Goal: Task Accomplishment & Management: Manage account settings

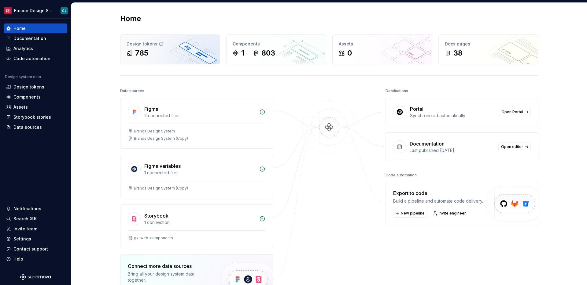
click at [192, 49] on div "785" at bounding box center [170, 53] width 87 height 10
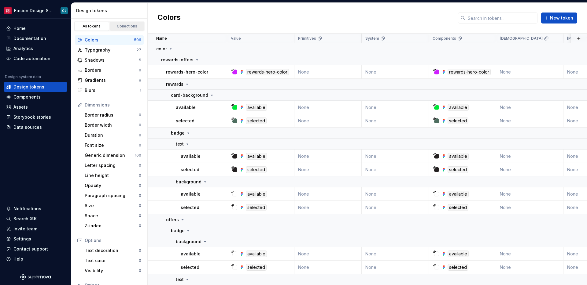
click at [125, 25] on div "Collections" at bounding box center [127, 26] width 31 height 5
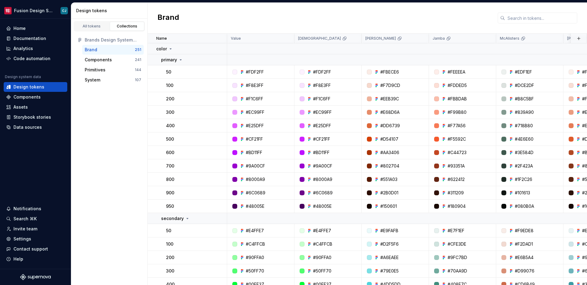
click at [126, 52] on div "Brand" at bounding box center [110, 50] width 50 height 6
click at [98, 30] on link "All tokens" at bounding box center [91, 26] width 35 height 9
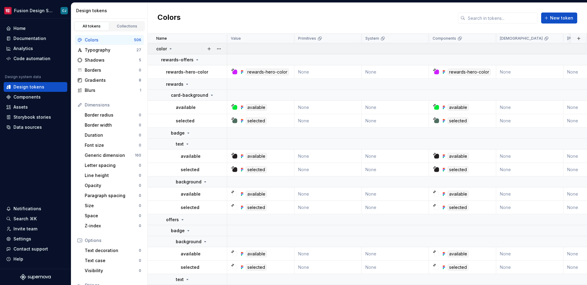
click at [171, 49] on icon at bounding box center [170, 48] width 5 height 5
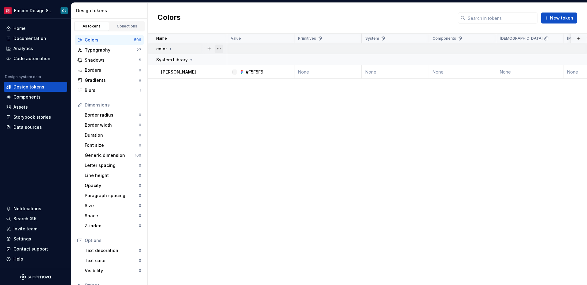
click at [215, 48] on button "button" at bounding box center [219, 49] width 9 height 9
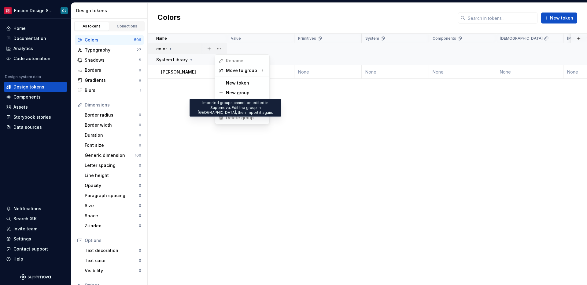
click at [237, 116] on span "Delete group" at bounding box center [236, 118] width 40 height 10
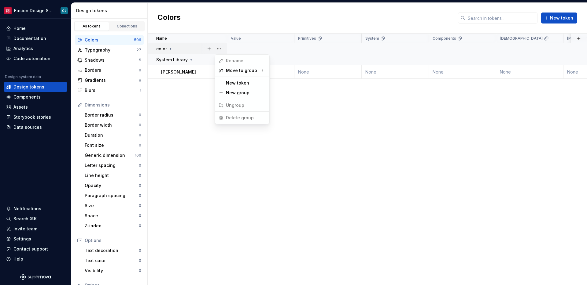
click at [237, 119] on span "Delete group" at bounding box center [236, 118] width 40 height 10
click at [134, 49] on html "Fusion Design System CJ Home Documentation Analytics Code automation Design sys…" at bounding box center [293, 142] width 587 height 285
click at [133, 50] on div "Typography" at bounding box center [111, 50] width 52 height 6
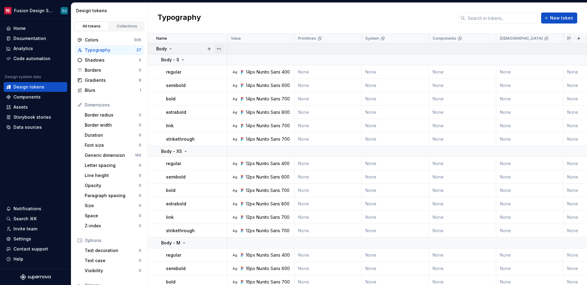
click at [215, 50] on button "button" at bounding box center [219, 49] width 9 height 9
click at [202, 62] on html "Fusion Design System CJ Home Documentation Analytics Code automation Design sys…" at bounding box center [293, 142] width 587 height 285
click at [221, 61] on button "button" at bounding box center [219, 60] width 9 height 9
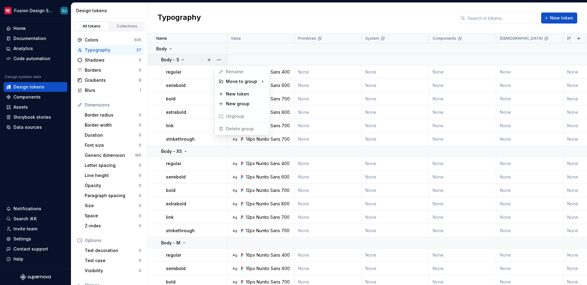
click at [194, 74] on html "Fusion Design System CJ Home Documentation Analytics Code automation Design sys…" at bounding box center [293, 142] width 587 height 285
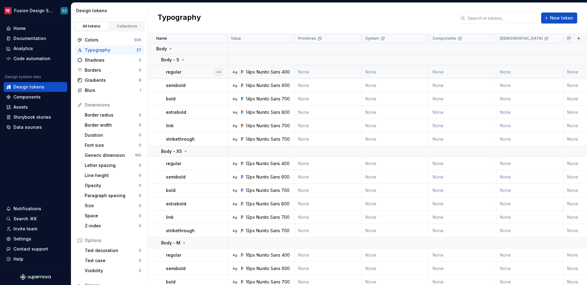
click at [221, 74] on button "button" at bounding box center [219, 72] width 9 height 9
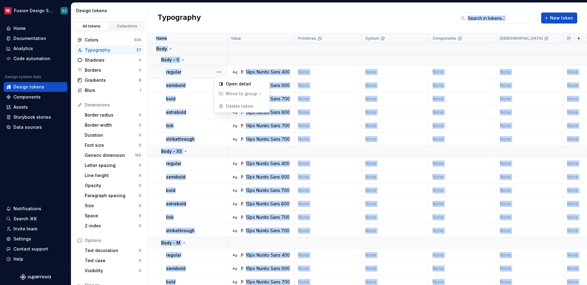
drag, startPoint x: 234, startPoint y: 106, endPoint x: 209, endPoint y: 32, distance: 78.5
click at [209, 32] on html "Fusion Design System CJ Home Documentation Analytics Code automation Design sys…" at bounding box center [293, 142] width 587 height 285
click at [209, 24] on html "Fusion Design System CJ Home Documentation Analytics Code automation Design sys…" at bounding box center [293, 142] width 587 height 285
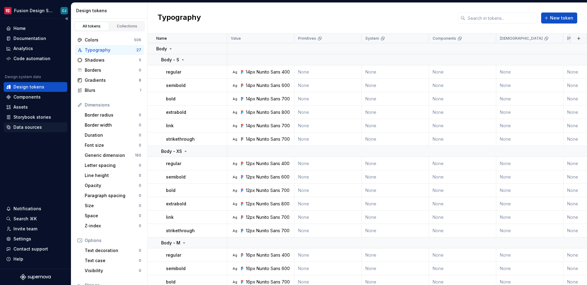
click at [31, 127] on div "Data sources" at bounding box center [27, 127] width 28 height 6
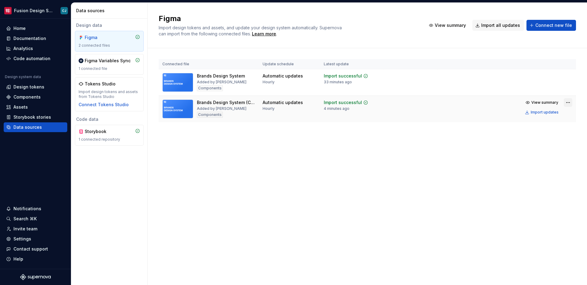
click at [566, 105] on html "Fusion Design System CJ Home Documentation Analytics Code automation Design sys…" at bounding box center [293, 142] width 587 height 285
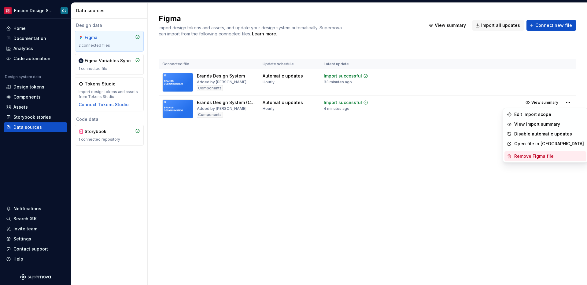
click at [551, 157] on div "Remove Figma file" at bounding box center [549, 156] width 70 height 6
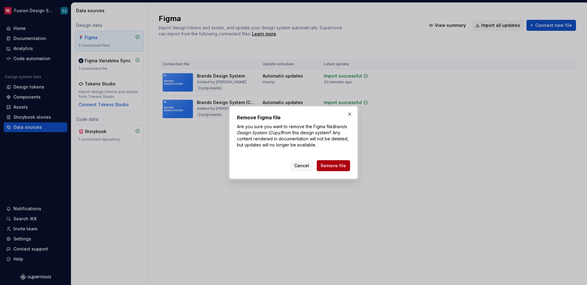
click at [346, 164] on span "Remove file" at bounding box center [333, 166] width 25 height 6
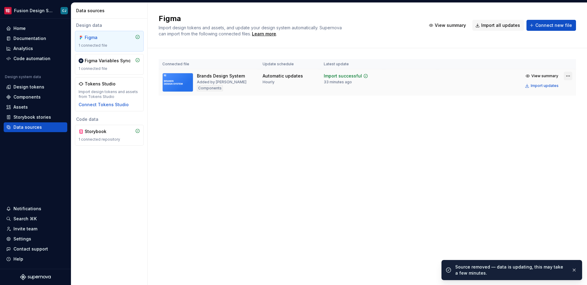
click at [565, 77] on html "Fusion Design System CJ Home Documentation Analytics Code automation Design sys…" at bounding box center [293, 142] width 587 height 285
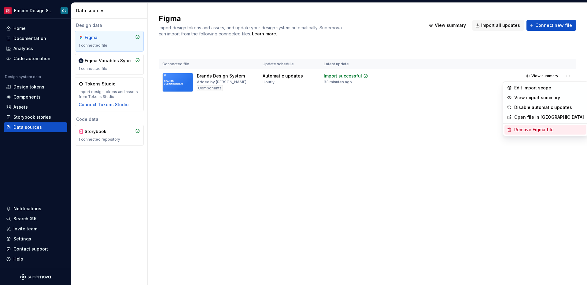
click at [558, 129] on div "Remove Figma file" at bounding box center [549, 130] width 70 height 6
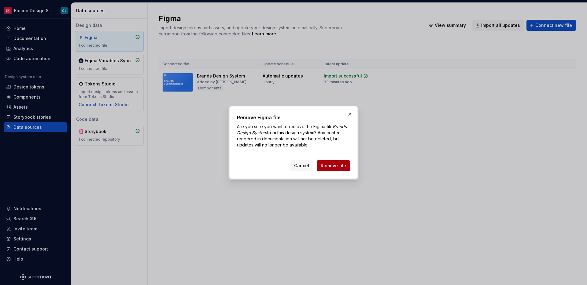
click at [331, 164] on span "Remove file" at bounding box center [333, 166] width 25 height 6
click at [332, 165] on div "Cancel Remove file" at bounding box center [320, 165] width 60 height 11
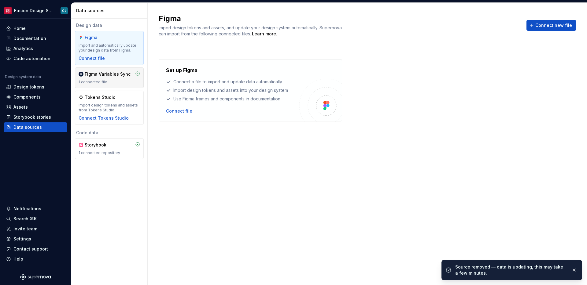
click at [126, 75] on div "Figma Variables Sync" at bounding box center [108, 74] width 46 height 6
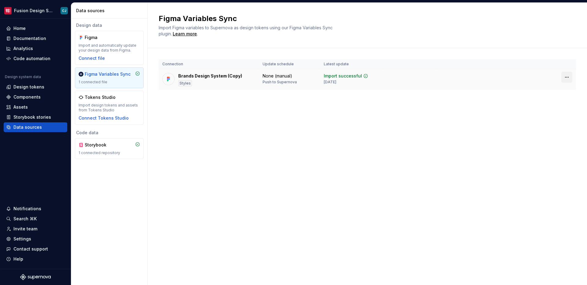
click at [568, 79] on html "Fusion Design System CJ Home Documentation Analytics Code automation Design sys…" at bounding box center [293, 142] width 587 height 285
click at [563, 90] on div "Disconnect plugin" at bounding box center [563, 90] width 40 height 6
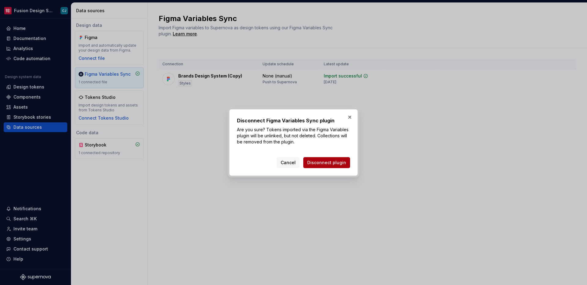
click at [323, 164] on span "Disconnect plugin" at bounding box center [326, 163] width 39 height 6
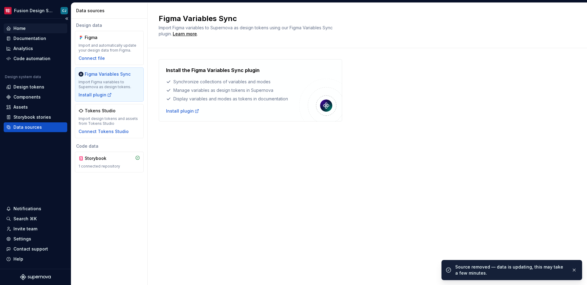
click at [19, 28] on div "Home" at bounding box center [19, 28] width 12 height 6
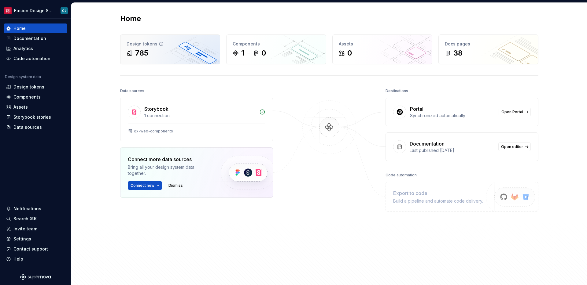
click at [153, 50] on div "785" at bounding box center [170, 53] width 87 height 10
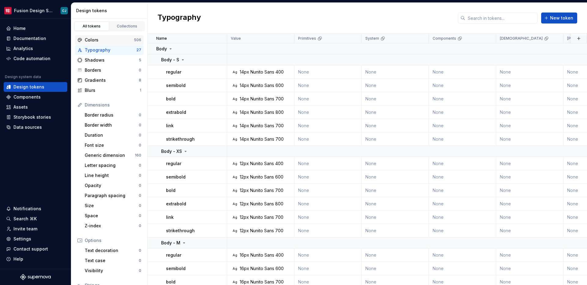
click at [113, 40] on div "Colors" at bounding box center [109, 40] width 49 height 6
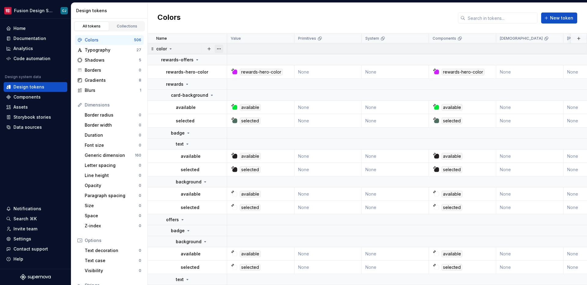
click at [216, 49] on button "button" at bounding box center [219, 49] width 9 height 9
click at [231, 119] on div "Delete group" at bounding box center [246, 118] width 40 height 6
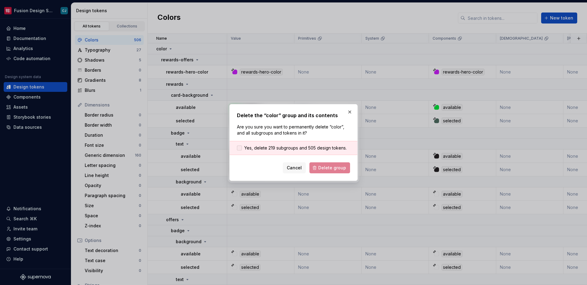
click at [297, 146] on span "Yes, delete 219 subgroups and 505 design tokens." at bounding box center [295, 148] width 102 height 6
click at [341, 167] on span "Delete group" at bounding box center [332, 168] width 28 height 6
click at [337, 171] on div "Cancel Delete group" at bounding box center [293, 168] width 113 height 11
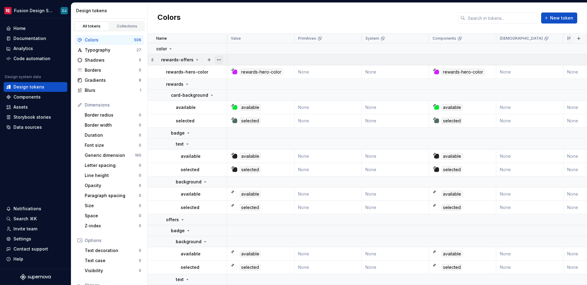
click at [222, 59] on button "button" at bounding box center [219, 60] width 9 height 9
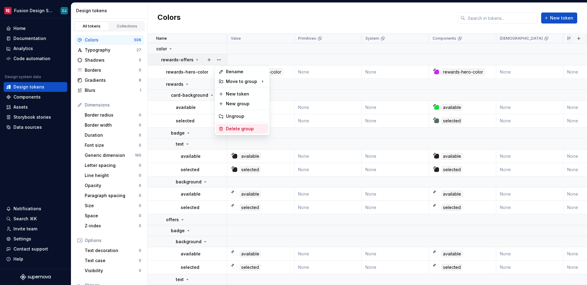
click at [245, 130] on div "Delete group" at bounding box center [246, 129] width 40 height 6
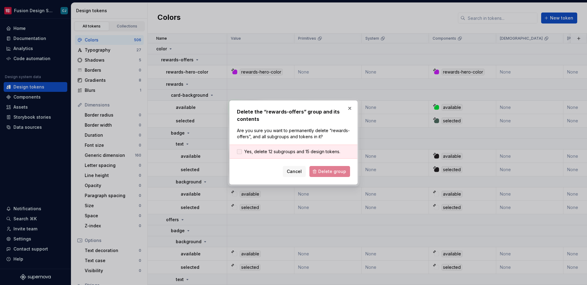
click at [291, 154] on span "Yes, delete 12 subgroups and 15 design tokens." at bounding box center [292, 152] width 96 height 6
click at [333, 176] on button "Delete group" at bounding box center [329, 171] width 41 height 11
click at [330, 174] on div "Cancel Delete group" at bounding box center [293, 171] width 113 height 11
click at [311, 155] on span "Yes, delete 12 subgroups and 15 design tokens." at bounding box center [292, 152] width 96 height 6
click at [311, 151] on span "Yes, delete 12 subgroups and 15 design tokens." at bounding box center [292, 152] width 96 height 6
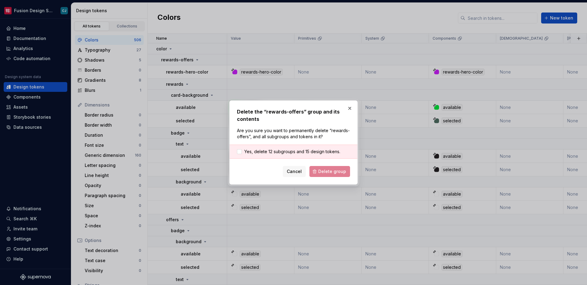
click at [320, 170] on div "Cancel Delete group" at bounding box center [293, 171] width 113 height 11
drag, startPoint x: 349, startPoint y: 108, endPoint x: 345, endPoint y: 112, distance: 6.3
click at [344, 112] on div "Delete the “rewards-offers” group and its contents Are you sure you want to per…" at bounding box center [293, 142] width 131 height 87
click at [350, 107] on button "button" at bounding box center [349, 108] width 9 height 9
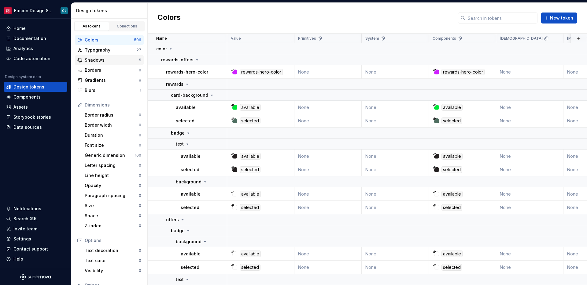
click at [126, 60] on div "Shadows" at bounding box center [112, 60] width 54 height 6
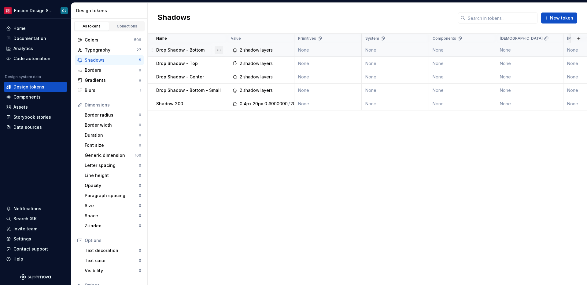
click at [220, 52] on button "button" at bounding box center [219, 50] width 9 height 9
click at [227, 83] on div "Delete token" at bounding box center [246, 84] width 40 height 6
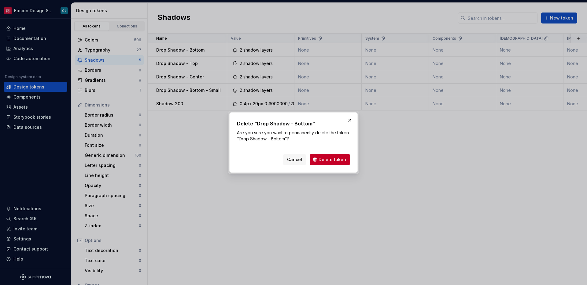
click at [327, 153] on div "Cancel Delete token" at bounding box center [293, 158] width 113 height 13
click at [326, 160] on span "Delete token" at bounding box center [332, 160] width 28 height 6
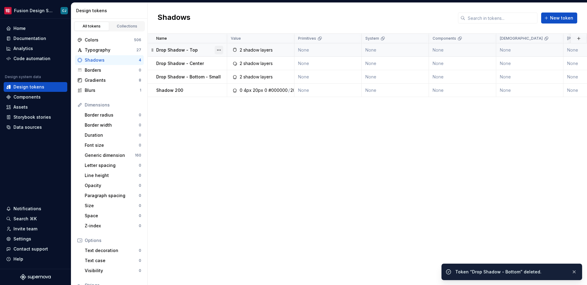
click at [222, 46] on button "button" at bounding box center [219, 50] width 9 height 9
click at [238, 83] on div "Delete token" at bounding box center [246, 84] width 40 height 6
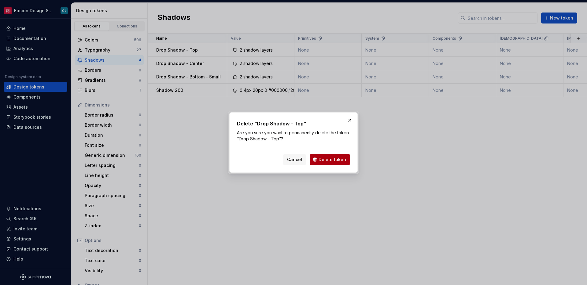
click at [326, 162] on span "Delete token" at bounding box center [332, 160] width 28 height 6
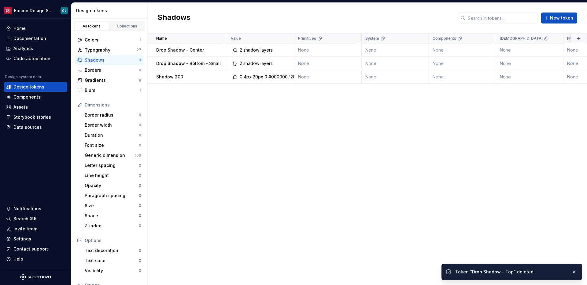
click at [221, 50] on button "button" at bounding box center [219, 50] width 9 height 9
click at [249, 82] on div "Delete token" at bounding box center [246, 84] width 40 height 6
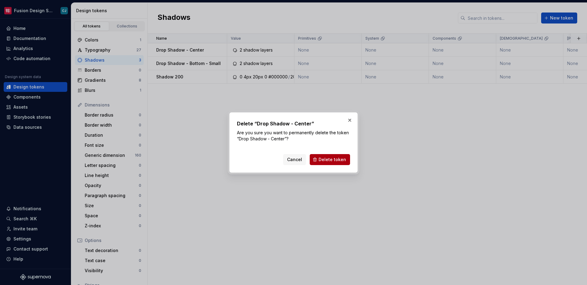
click at [328, 156] on button "Delete token" at bounding box center [330, 159] width 40 height 11
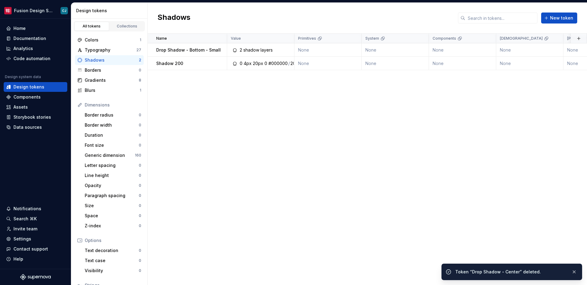
click at [425, 142] on div "Name Value Primitives System Components Agnostic [PERSON_NAME] Jamba McAlisters…" at bounding box center [367, 160] width 439 height 252
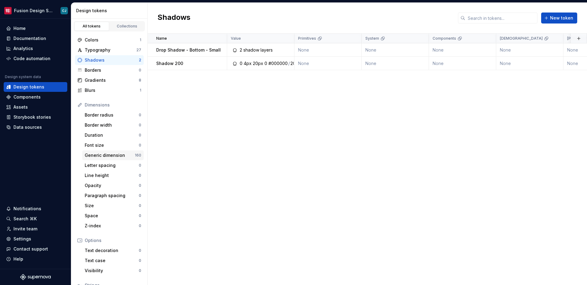
click at [99, 154] on div "Generic dimension" at bounding box center [110, 156] width 50 height 6
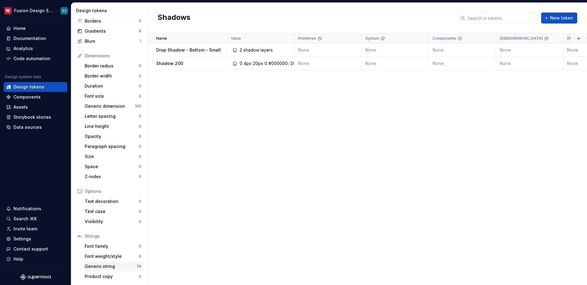
click at [118, 267] on div "Generic string" at bounding box center [111, 267] width 52 height 6
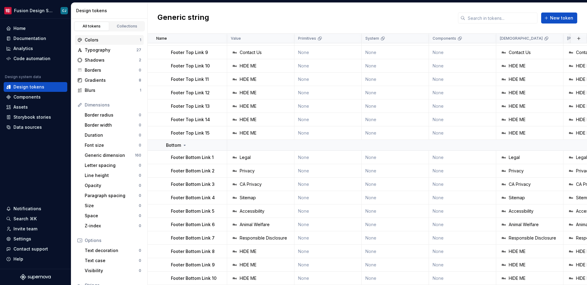
click at [121, 38] on div "Colors" at bounding box center [112, 40] width 55 height 6
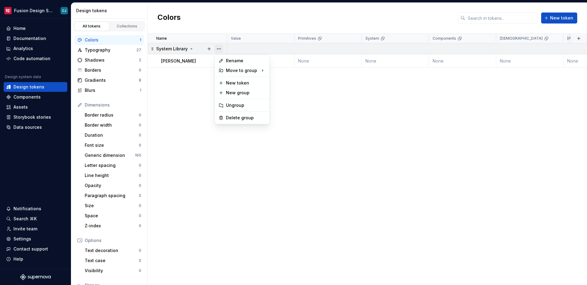
click at [222, 48] on button "button" at bounding box center [219, 49] width 9 height 9
click at [239, 117] on div "Delete group" at bounding box center [246, 118] width 40 height 6
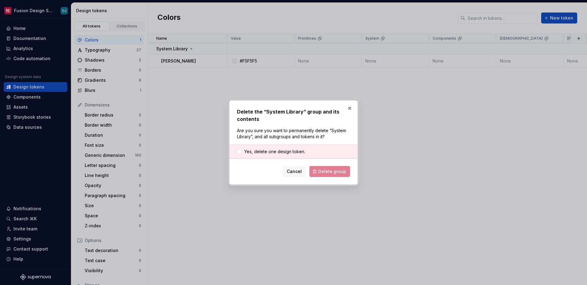
click at [324, 174] on div "Cancel Delete group" at bounding box center [293, 171] width 113 height 11
click at [324, 173] on div "Cancel Delete group" at bounding box center [293, 171] width 113 height 11
click at [289, 156] on div "Yes, delete one design token." at bounding box center [294, 152] width 128 height 14
click at [292, 150] on span "Yes, delete one design token." at bounding box center [274, 152] width 61 height 6
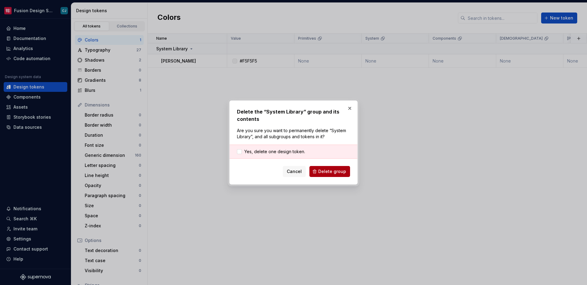
click at [318, 172] on button "Delete group" at bounding box center [329, 171] width 41 height 11
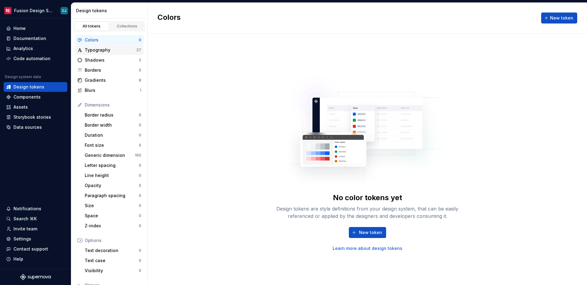
click at [129, 52] on div "Typography" at bounding box center [111, 50] width 52 height 6
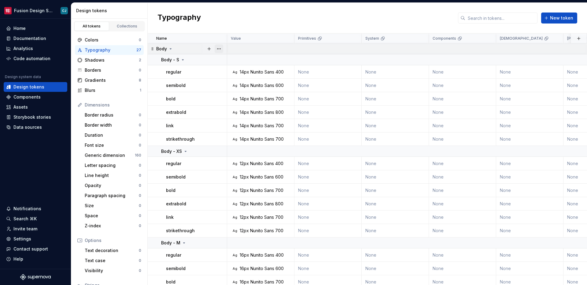
click at [219, 49] on button "button" at bounding box center [219, 49] width 9 height 9
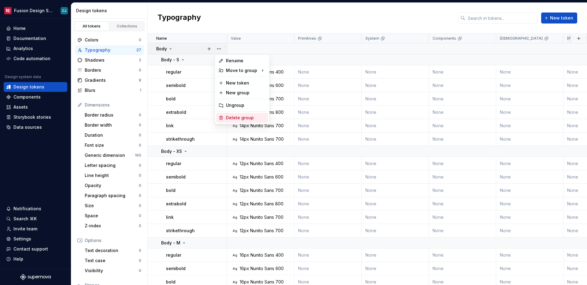
click at [236, 117] on div "Delete group" at bounding box center [246, 118] width 40 height 6
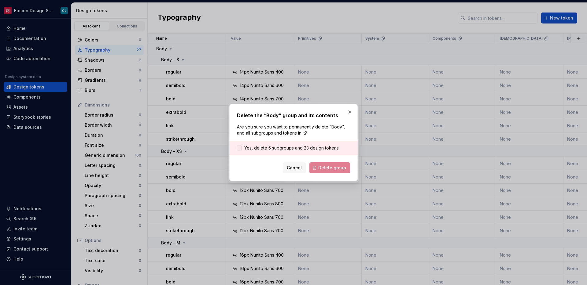
click at [308, 148] on span "Yes, delete 5 subgroups and 23 design tokens." at bounding box center [291, 148] width 95 height 6
click at [327, 170] on span "Delete group" at bounding box center [332, 168] width 28 height 6
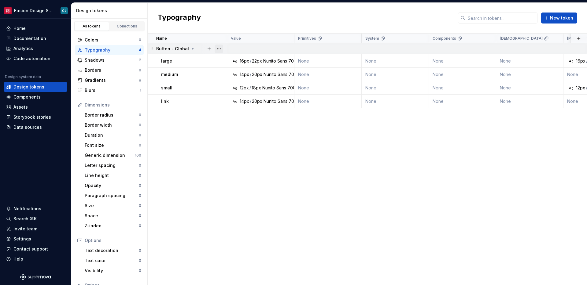
click at [217, 49] on button "button" at bounding box center [219, 49] width 9 height 9
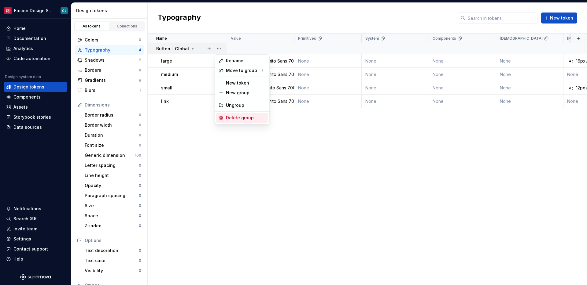
click at [256, 118] on div "Delete group" at bounding box center [246, 118] width 40 height 6
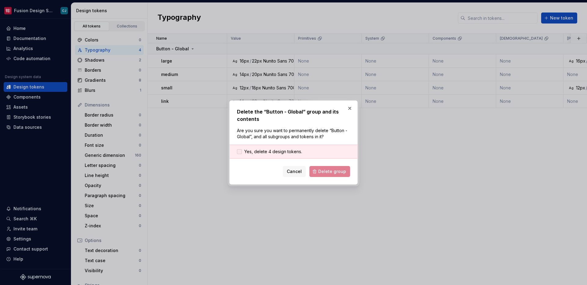
click at [298, 154] on span "Yes, delete 4 design tokens." at bounding box center [273, 152] width 58 height 6
click at [326, 175] on button "Delete group" at bounding box center [329, 171] width 41 height 11
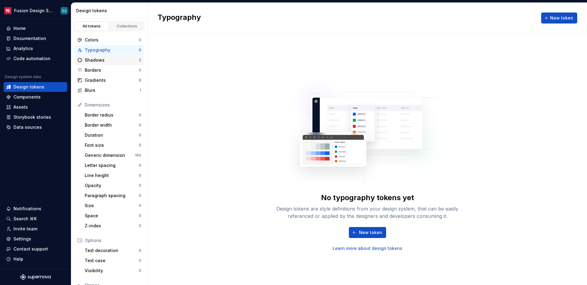
click at [131, 61] on div "Shadows" at bounding box center [112, 60] width 54 height 6
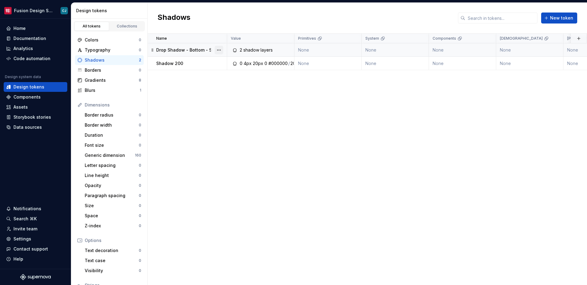
click at [223, 50] on button "button" at bounding box center [219, 50] width 9 height 9
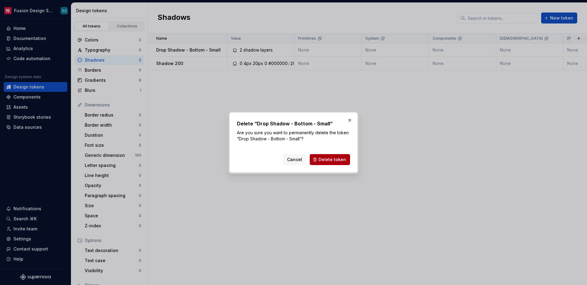
click at [323, 159] on span "Delete token" at bounding box center [332, 160] width 28 height 6
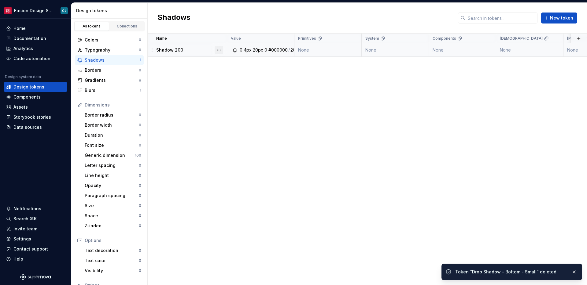
click at [217, 50] on button "button" at bounding box center [219, 50] width 9 height 9
click at [221, 55] on div at bounding box center [219, 49] width 16 height 13
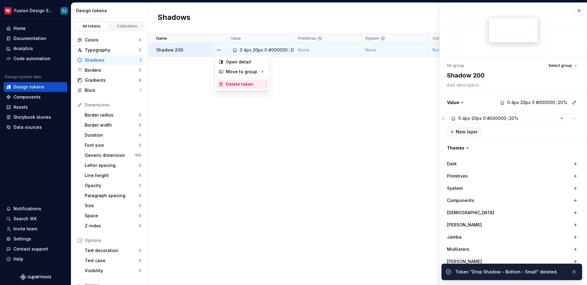
click at [232, 81] on div "Delete token" at bounding box center [246, 84] width 40 height 6
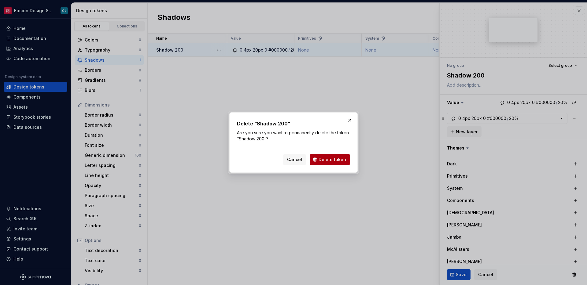
click at [343, 161] on span "Delete token" at bounding box center [332, 160] width 28 height 6
click at [339, 158] on div "Cancel Delete token" at bounding box center [316, 159] width 67 height 11
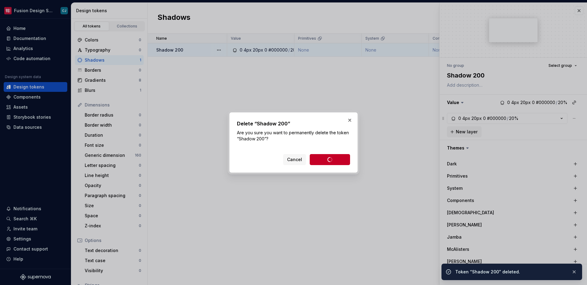
type textarea "*"
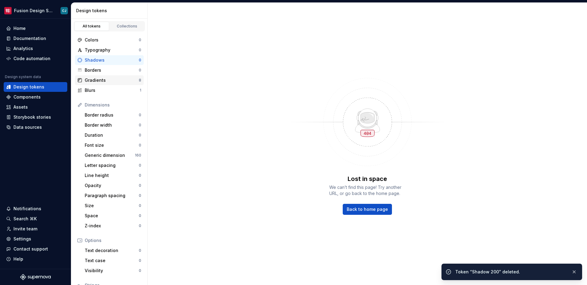
click at [128, 81] on div "Gradients" at bounding box center [112, 80] width 54 height 6
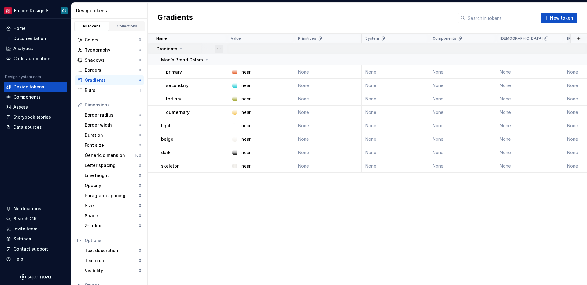
click at [220, 48] on button "button" at bounding box center [219, 49] width 9 height 9
click at [236, 115] on div "Delete group" at bounding box center [246, 118] width 40 height 6
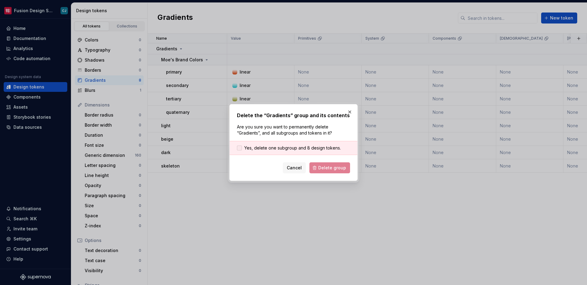
click at [306, 149] on span "Yes, delete one subgroup and 8 design tokens." at bounding box center [292, 148] width 97 height 6
click at [326, 171] on button "Delete group" at bounding box center [329, 168] width 41 height 11
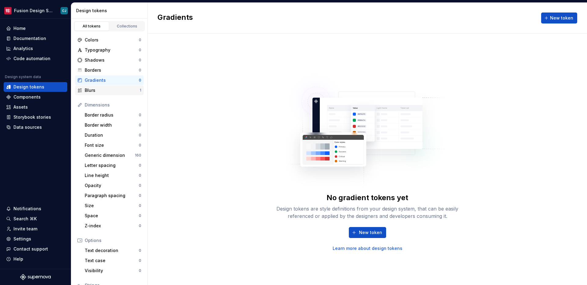
click at [113, 92] on div "Blurs" at bounding box center [112, 90] width 55 height 6
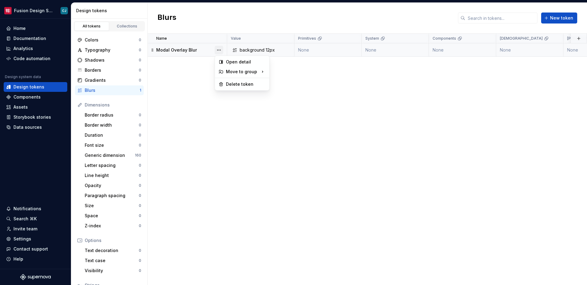
click at [218, 50] on button "button" at bounding box center [219, 50] width 9 height 9
click at [234, 80] on div "Delete token" at bounding box center [242, 84] width 52 height 10
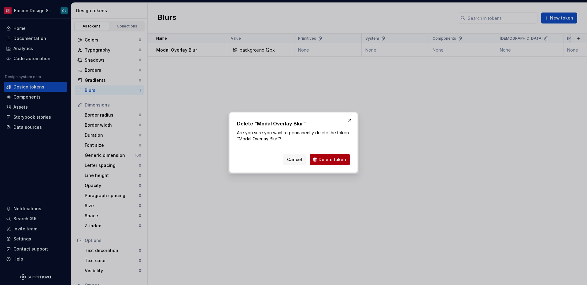
click at [321, 159] on span "Delete token" at bounding box center [332, 160] width 28 height 6
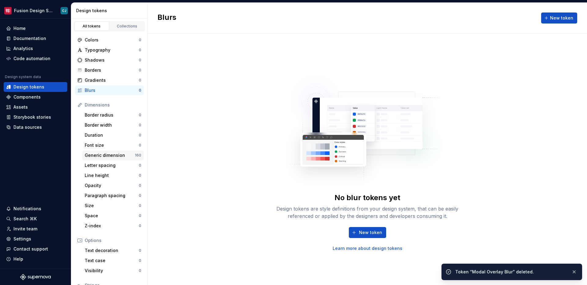
click at [103, 156] on div "Generic dimension" at bounding box center [110, 156] width 50 height 6
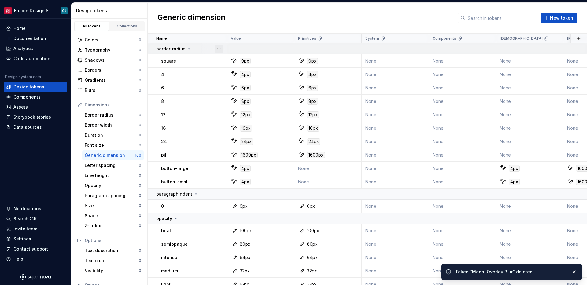
click at [221, 49] on button "button" at bounding box center [219, 49] width 9 height 9
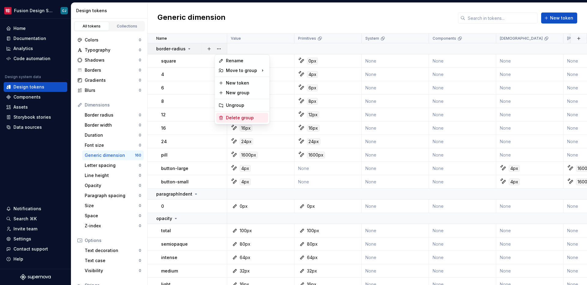
click at [236, 116] on div "Delete group" at bounding box center [246, 118] width 40 height 6
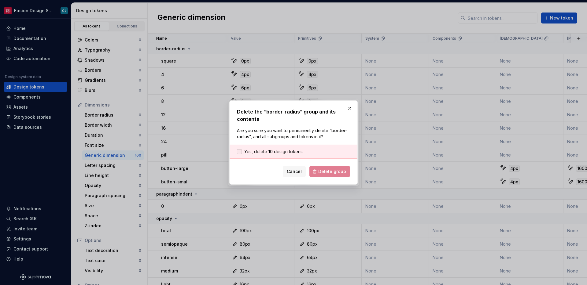
click at [291, 153] on span "Yes, delete 10 design tokens." at bounding box center [273, 152] width 59 height 6
click at [316, 171] on button "Delete group" at bounding box center [329, 171] width 41 height 11
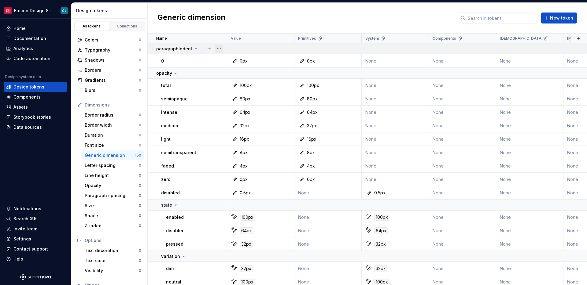
click at [221, 50] on button "button" at bounding box center [219, 49] width 9 height 9
click at [251, 119] on div "Delete group" at bounding box center [246, 118] width 40 height 6
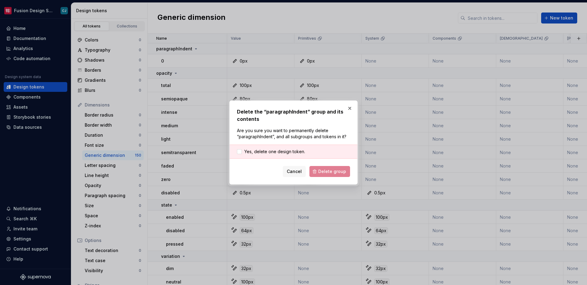
click at [336, 171] on div "Cancel Delete group" at bounding box center [293, 171] width 113 height 11
click at [293, 153] on span "Yes, delete one design token." at bounding box center [274, 152] width 61 height 6
click at [338, 182] on div "Delete the “paragraphIndent” group and its contents Are you sure you want to pe…" at bounding box center [293, 143] width 128 height 84
click at [334, 173] on span "Delete group" at bounding box center [332, 172] width 28 height 6
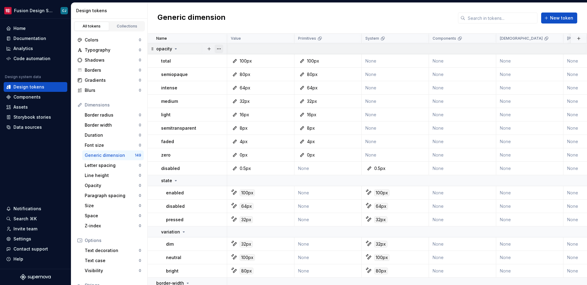
click at [220, 50] on button "button" at bounding box center [219, 49] width 9 height 9
click at [243, 116] on div "Delete group" at bounding box center [246, 118] width 40 height 6
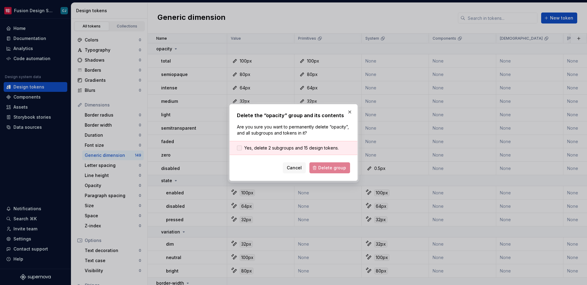
click at [298, 146] on span "Yes, delete 2 subgroups and 15 design tokens." at bounding box center [291, 148] width 94 height 6
click at [331, 167] on span "Delete group" at bounding box center [332, 168] width 28 height 6
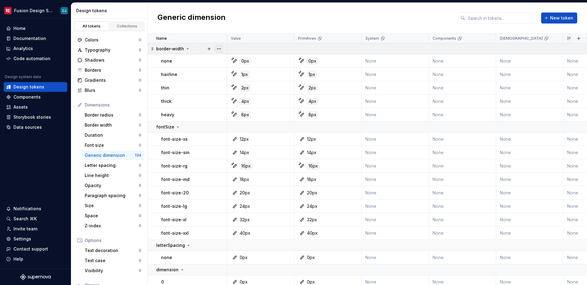
click at [220, 48] on button "button" at bounding box center [219, 49] width 9 height 9
click at [244, 120] on div "Delete group" at bounding box center [246, 118] width 40 height 6
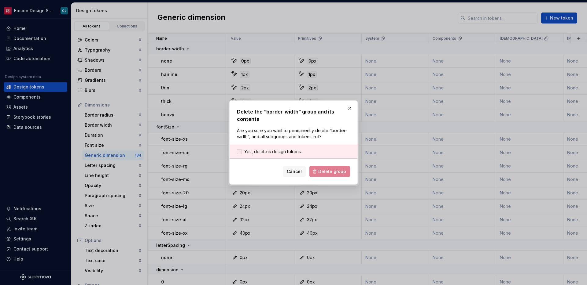
click at [286, 150] on span "Yes, delete 5 design tokens." at bounding box center [272, 152] width 57 height 6
click at [326, 173] on span "Delete group" at bounding box center [332, 172] width 28 height 6
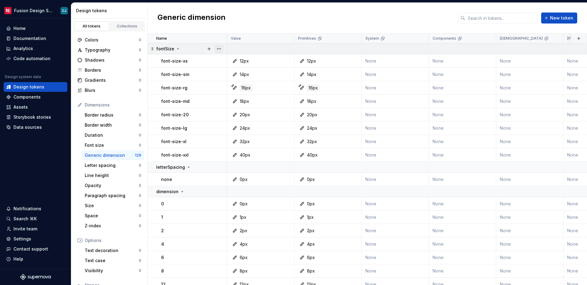
click at [221, 51] on button "button" at bounding box center [219, 49] width 9 height 9
click at [260, 118] on div "Delete group" at bounding box center [246, 118] width 40 height 6
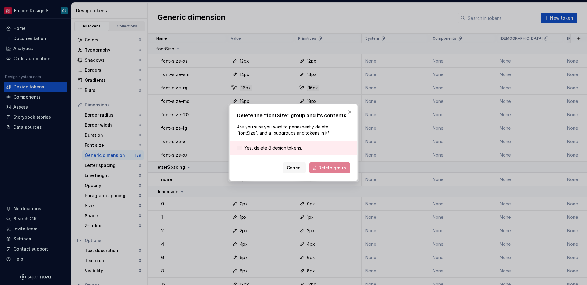
click at [293, 149] on span "Yes, delete 8 design tokens." at bounding box center [273, 148] width 58 height 6
click at [337, 175] on div "Delete the “fontSize” group and its contents Are you sure you want to permanent…" at bounding box center [293, 142] width 128 height 77
click at [335, 168] on span "Delete group" at bounding box center [332, 168] width 28 height 6
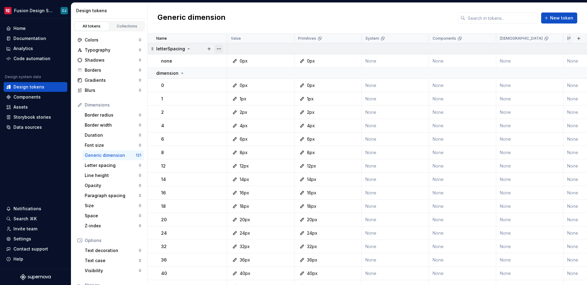
click at [219, 50] on button "button" at bounding box center [219, 49] width 9 height 9
click at [249, 114] on div "Delete group" at bounding box center [242, 118] width 52 height 10
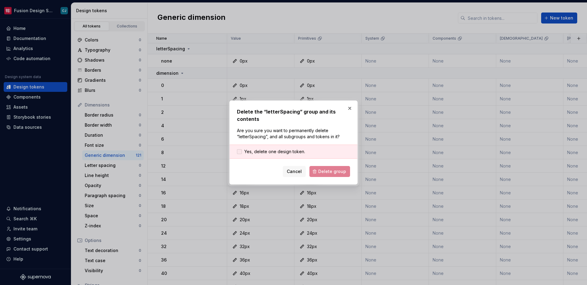
click at [296, 150] on span "Yes, delete one design token." at bounding box center [274, 152] width 61 height 6
click at [326, 175] on button "Delete group" at bounding box center [329, 171] width 41 height 11
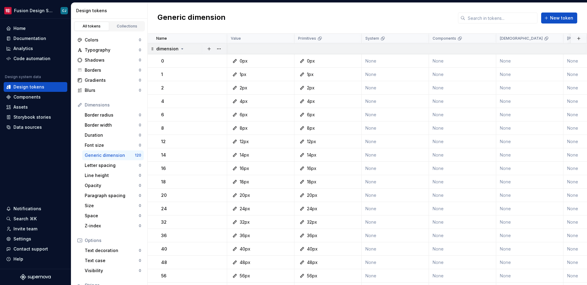
click at [214, 46] on div at bounding box center [214, 48] width 26 height 11
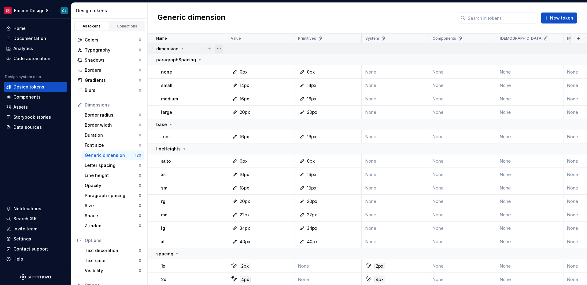
click at [220, 51] on button "button" at bounding box center [219, 49] width 9 height 9
click at [206, 57] on html "Fusion Design System CJ Home Documentation Analytics Code automation Design sys…" at bounding box center [293, 142] width 587 height 285
click at [197, 60] on icon at bounding box center [199, 59] width 5 height 5
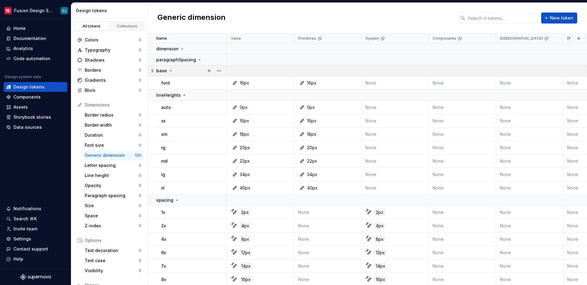
click at [170, 70] on icon at bounding box center [170, 70] width 5 height 5
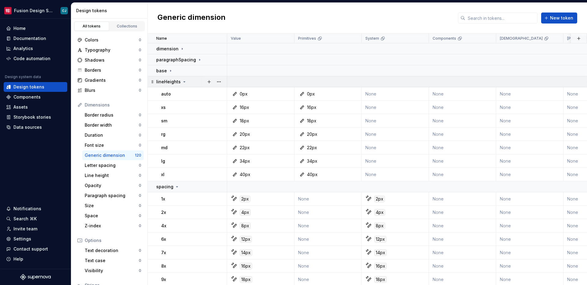
click at [180, 81] on div "lineHeights" at bounding box center [171, 82] width 31 height 6
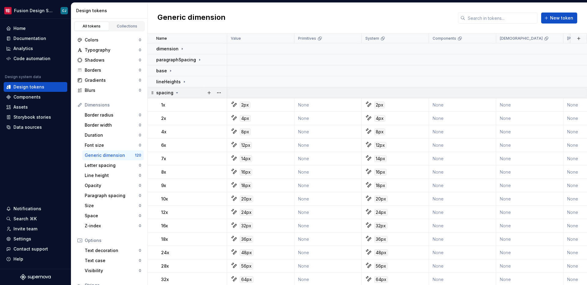
click at [175, 94] on icon at bounding box center [177, 92] width 5 height 5
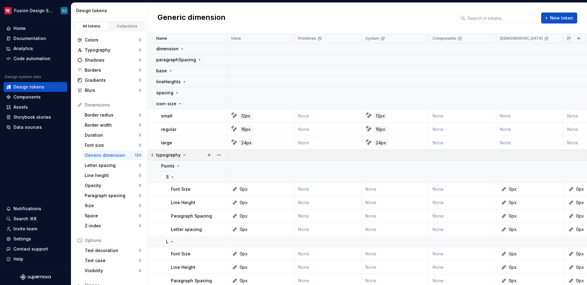
click at [182, 156] on icon at bounding box center [184, 155] width 5 height 5
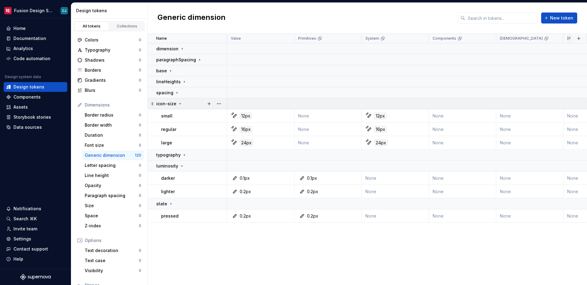
click at [175, 105] on div "icon-size" at bounding box center [169, 104] width 26 height 6
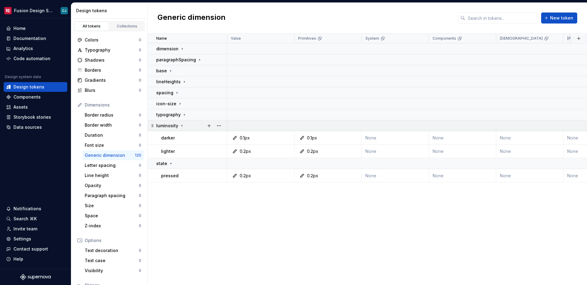
click at [183, 123] on icon at bounding box center [181, 125] width 5 height 5
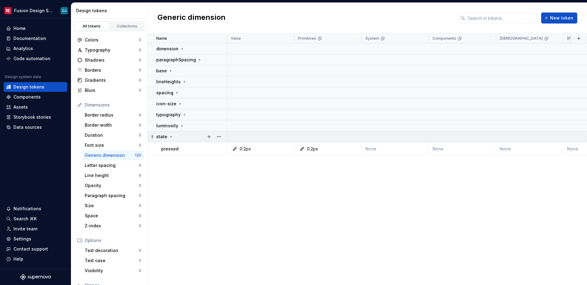
click at [177, 137] on div "state" at bounding box center [191, 137] width 70 height 6
click at [222, 47] on button "button" at bounding box center [219, 49] width 9 height 9
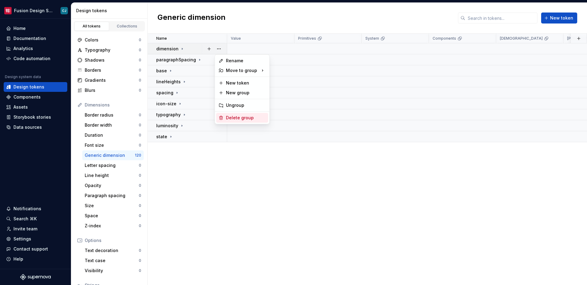
click at [234, 117] on div "Delete group" at bounding box center [246, 118] width 40 height 6
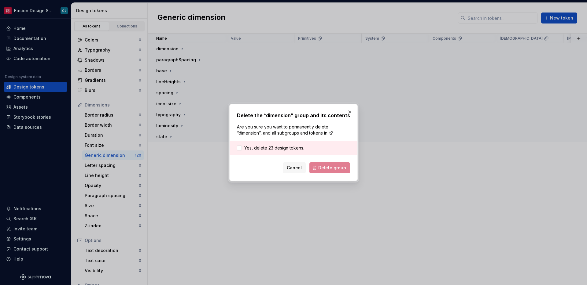
click at [287, 144] on div "Yes, delete 23 design tokens." at bounding box center [294, 148] width 128 height 14
click at [296, 148] on span "Yes, delete 23 design tokens." at bounding box center [274, 148] width 60 height 6
click at [327, 169] on span "Delete group" at bounding box center [332, 168] width 28 height 6
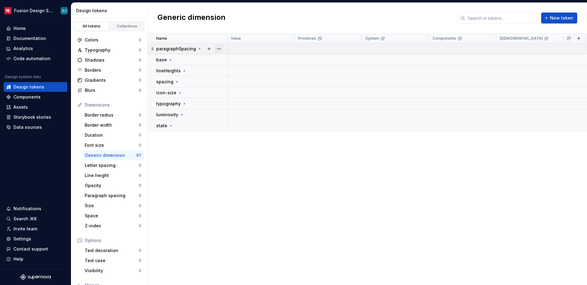
click at [217, 48] on button "button" at bounding box center [219, 49] width 9 height 9
click at [241, 116] on div "Delete group" at bounding box center [246, 118] width 40 height 6
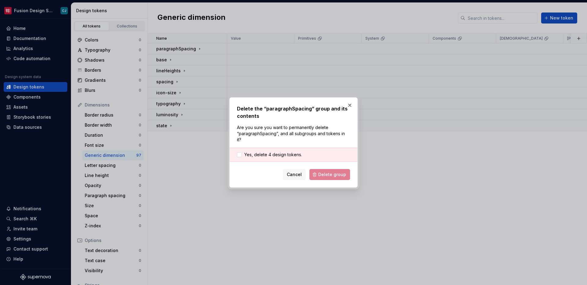
click at [287, 148] on div "Yes, delete 4 design tokens." at bounding box center [294, 155] width 128 height 14
click at [287, 152] on span "Yes, delete 4 design tokens." at bounding box center [273, 155] width 58 height 6
click at [335, 178] on div "Delete the “paragraphSpacing” group and its contents Are you sure you want to p…" at bounding box center [293, 143] width 128 height 90
click at [332, 175] on button "Delete group" at bounding box center [329, 174] width 41 height 11
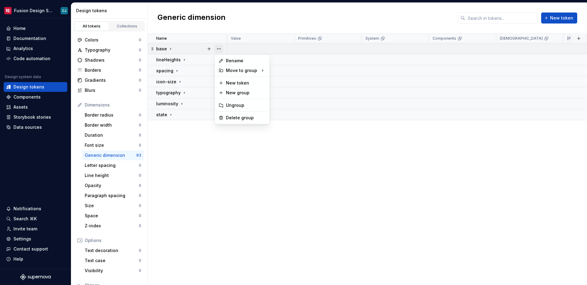
click at [217, 50] on button "button" at bounding box center [219, 49] width 9 height 9
click at [249, 113] on div "Delete group" at bounding box center [242, 118] width 52 height 10
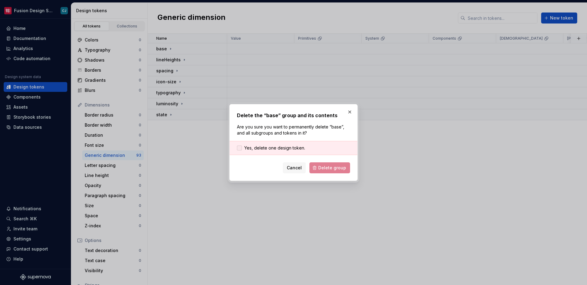
click at [292, 145] on span "Yes, delete one design token." at bounding box center [274, 148] width 61 height 6
click at [327, 170] on span "Delete group" at bounding box center [332, 168] width 28 height 6
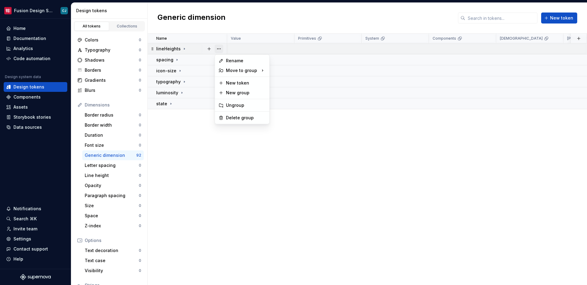
click at [221, 46] on button "button" at bounding box center [219, 49] width 9 height 9
click at [235, 116] on div "Delete group" at bounding box center [246, 118] width 40 height 6
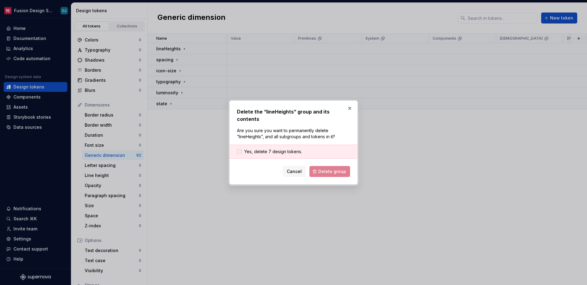
click at [279, 149] on span "Yes, delete 7 design tokens." at bounding box center [273, 152] width 58 height 6
click at [329, 173] on button "Delete group" at bounding box center [329, 171] width 41 height 11
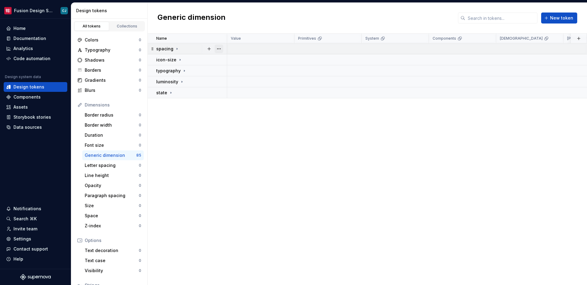
click at [219, 49] on button "button" at bounding box center [219, 49] width 9 height 9
click at [240, 116] on div "Delete group" at bounding box center [246, 118] width 40 height 6
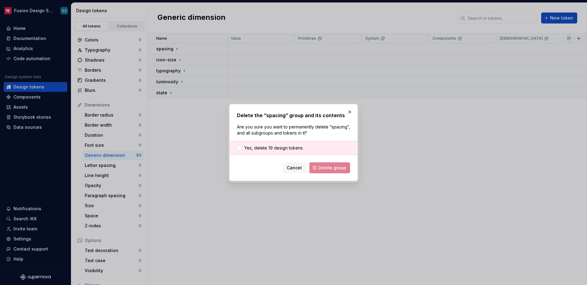
click at [282, 143] on div "Yes, delete 19 design tokens." at bounding box center [294, 148] width 128 height 14
click at [283, 147] on span "Yes, delete 19 design tokens." at bounding box center [273, 148] width 59 height 6
click at [324, 169] on span "Delete group" at bounding box center [332, 168] width 28 height 6
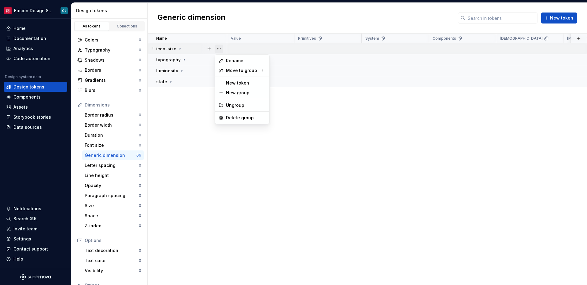
click at [219, 51] on button "button" at bounding box center [219, 49] width 9 height 9
click at [246, 118] on div "Delete group" at bounding box center [246, 118] width 40 height 6
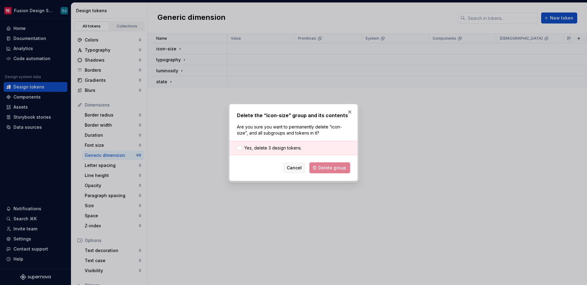
click at [282, 144] on div "Yes, delete 3 design tokens." at bounding box center [294, 148] width 128 height 14
click at [284, 147] on span "Yes, delete 3 design tokens." at bounding box center [272, 148] width 57 height 6
click at [320, 159] on form "Yes, delete 3 design tokens. Cancel Delete group" at bounding box center [293, 157] width 113 height 32
click at [323, 166] on span "Delete group" at bounding box center [332, 168] width 28 height 6
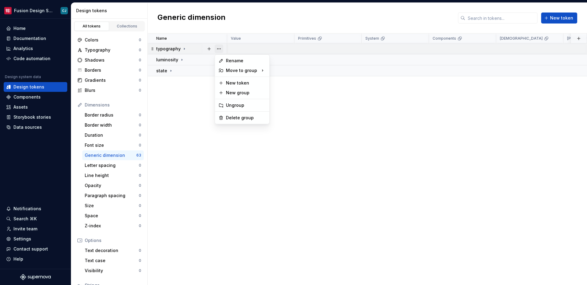
click at [217, 48] on button "button" at bounding box center [219, 49] width 9 height 9
click at [243, 117] on div "Delete group" at bounding box center [246, 118] width 40 height 6
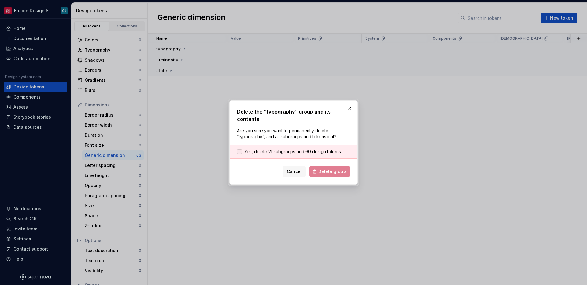
click at [305, 149] on span "Yes, delete 21 subgroups and 60 design tokens." at bounding box center [293, 152] width 98 height 6
click at [326, 169] on span "Delete group" at bounding box center [332, 172] width 28 height 6
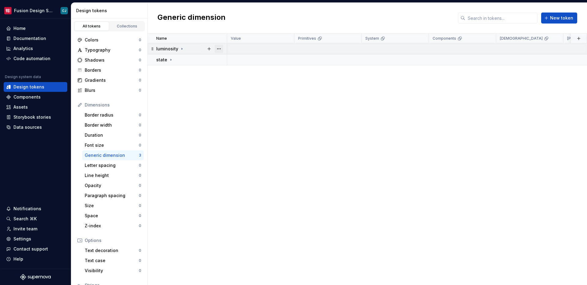
click at [220, 49] on button "button" at bounding box center [219, 49] width 9 height 9
click at [235, 116] on div "Delete group" at bounding box center [246, 118] width 40 height 6
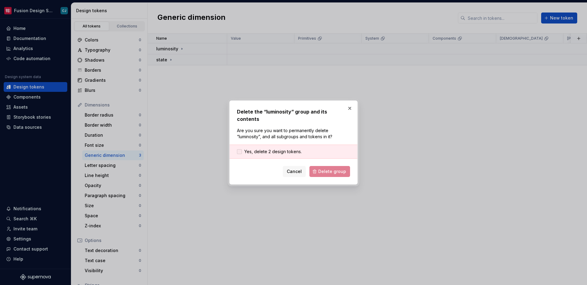
click at [277, 150] on span "Yes, delete 2 design tokens." at bounding box center [272, 152] width 57 height 6
click at [335, 175] on div "Delete the “luminosity” group and its contents Are you sure you want to permane…" at bounding box center [293, 143] width 128 height 84
click at [333, 169] on span "Delete group" at bounding box center [332, 172] width 28 height 6
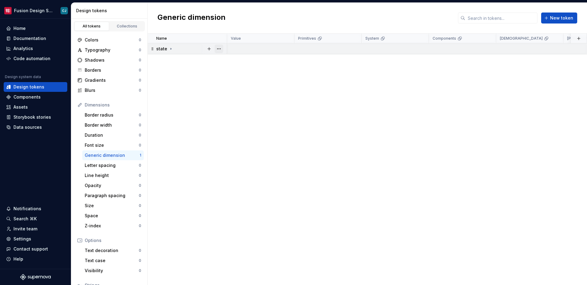
click at [219, 49] on button "button" at bounding box center [219, 49] width 9 height 9
click at [245, 117] on div "Delete group" at bounding box center [246, 118] width 40 height 6
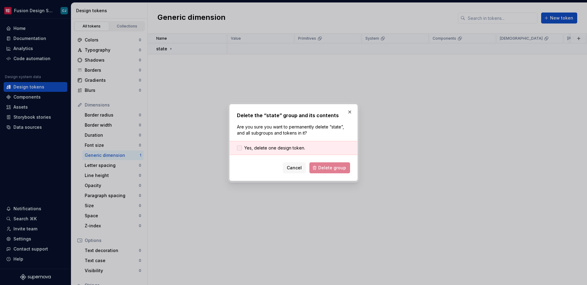
click at [285, 151] on span "Yes, delete one design token." at bounding box center [274, 148] width 61 height 6
click at [326, 170] on span "Delete group" at bounding box center [332, 168] width 28 height 6
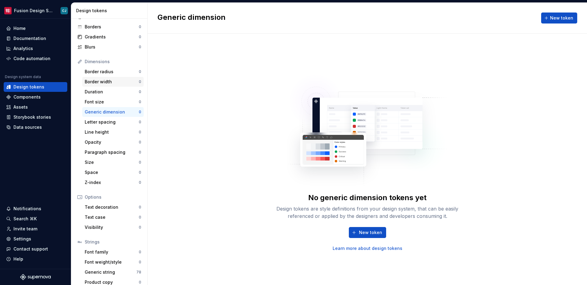
scroll to position [49, 0]
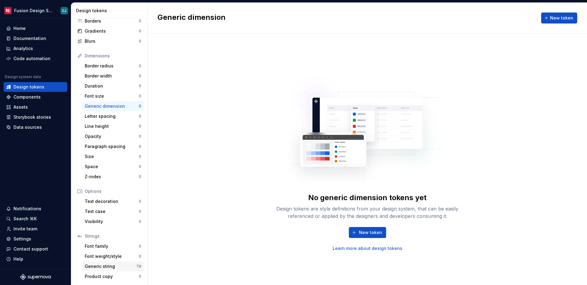
click at [109, 269] on div "Generic string" at bounding box center [111, 267] width 52 height 6
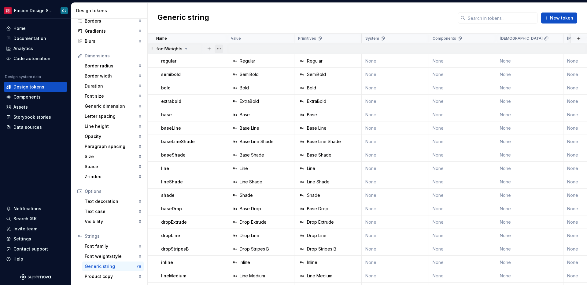
click at [221, 49] on button "button" at bounding box center [219, 49] width 9 height 9
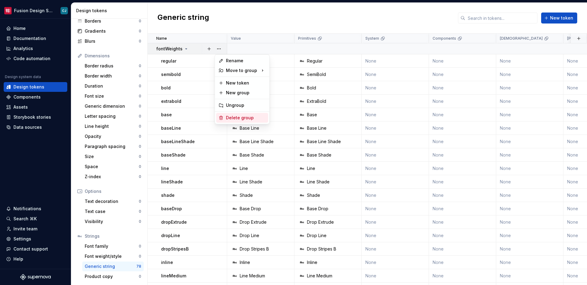
click at [234, 116] on div "Delete group" at bounding box center [246, 118] width 40 height 6
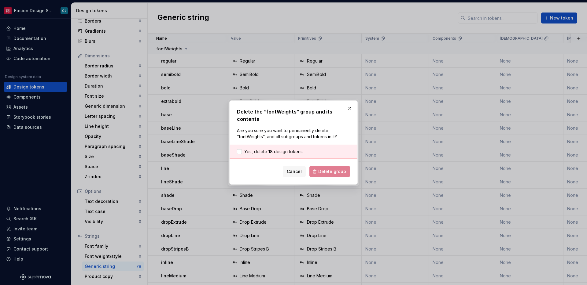
click at [289, 157] on div "Yes, delete 18 design tokens." at bounding box center [294, 152] width 128 height 14
click at [289, 153] on span "Yes, delete 18 design tokens." at bounding box center [273, 152] width 59 height 6
click at [329, 175] on button "Delete group" at bounding box center [329, 171] width 41 height 11
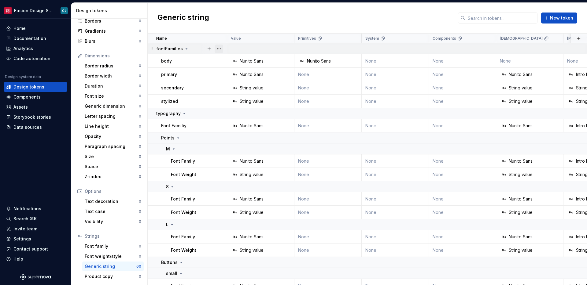
click at [217, 50] on button "button" at bounding box center [219, 49] width 9 height 9
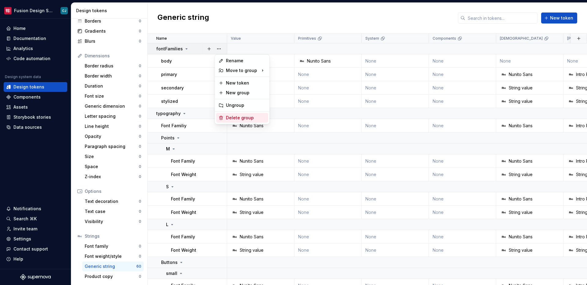
click at [246, 114] on div "Delete group" at bounding box center [242, 118] width 52 height 10
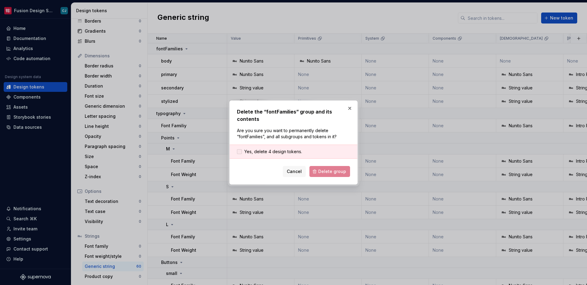
click at [298, 155] on span "Yes, delete 4 design tokens." at bounding box center [273, 152] width 58 height 6
click at [321, 174] on span "Delete group" at bounding box center [332, 172] width 28 height 6
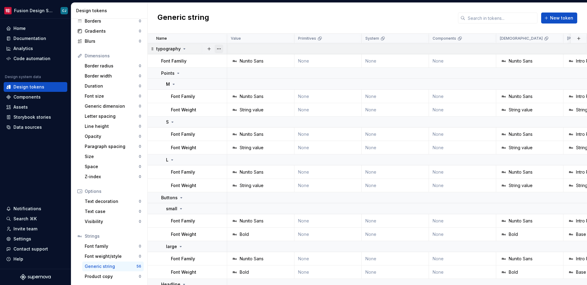
click at [219, 49] on button "button" at bounding box center [219, 49] width 9 height 9
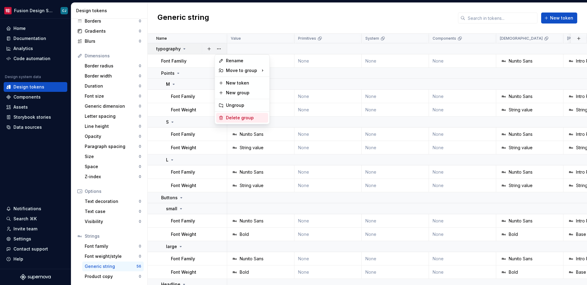
click at [244, 116] on div "Delete group" at bounding box center [246, 118] width 40 height 6
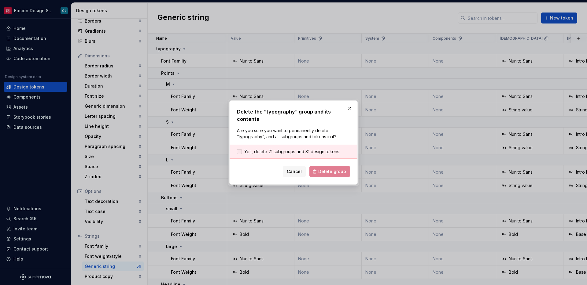
click at [314, 150] on span "Yes, delete 21 subgroups and 31 design tokens." at bounding box center [292, 152] width 96 height 6
click at [326, 169] on span "Delete group" at bounding box center [332, 172] width 28 height 6
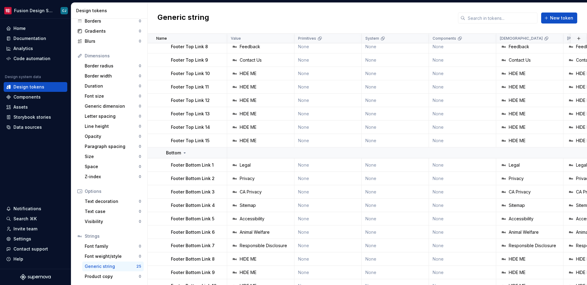
scroll to position [138, 0]
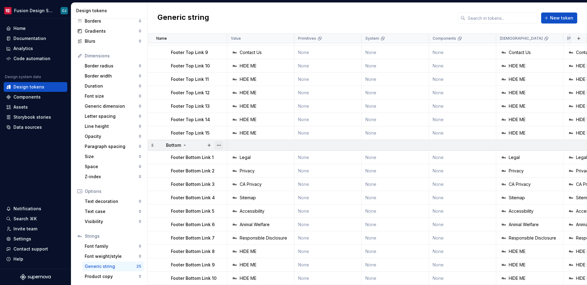
click at [218, 146] on button "button" at bounding box center [219, 145] width 9 height 9
click at [244, 215] on div "Delete group" at bounding box center [246, 215] width 40 height 6
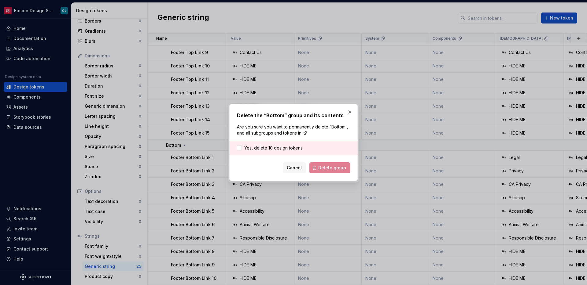
click at [284, 143] on div "Yes, delete 10 design tokens." at bounding box center [294, 148] width 128 height 14
click at [289, 144] on div "Yes, delete 10 design tokens." at bounding box center [294, 148] width 128 height 14
click at [290, 146] on span "Yes, delete 10 design tokens." at bounding box center [273, 148] width 59 height 6
click at [329, 167] on span "Delete group" at bounding box center [332, 168] width 28 height 6
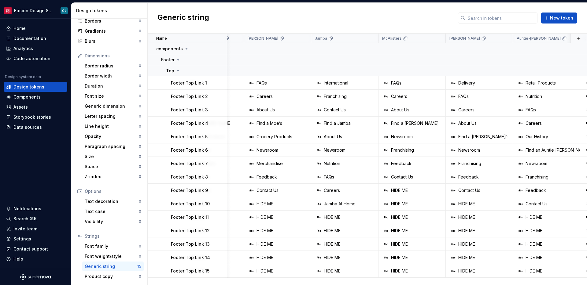
scroll to position [0, 0]
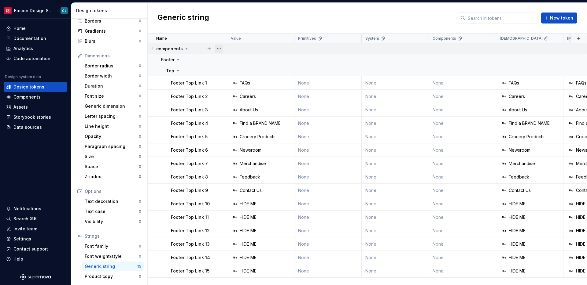
click at [217, 52] on button "button" at bounding box center [219, 49] width 9 height 9
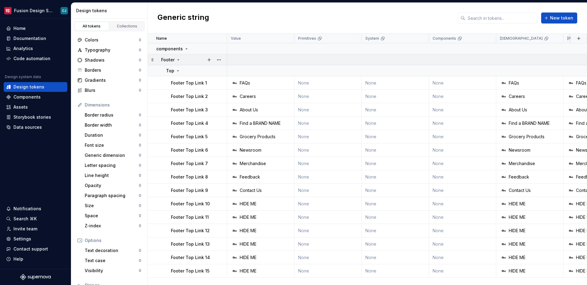
click at [179, 60] on icon at bounding box center [178, 59] width 5 height 5
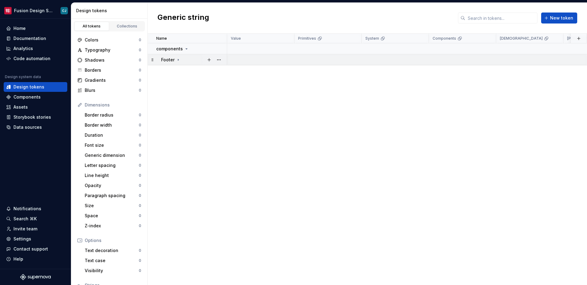
click at [179, 60] on icon at bounding box center [178, 59] width 5 height 5
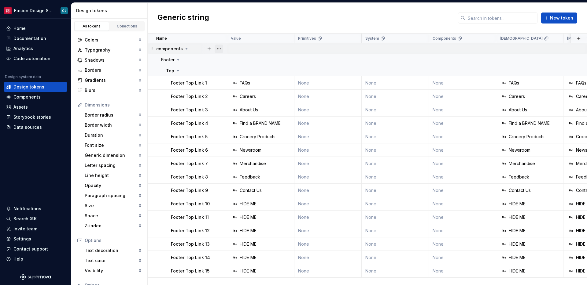
click at [218, 51] on button "button" at bounding box center [219, 49] width 9 height 9
click at [232, 117] on div "Delete group" at bounding box center [246, 118] width 40 height 6
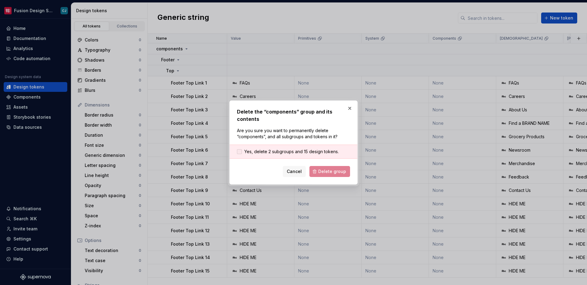
click at [295, 153] on span "Yes, delete 2 subgroups and 15 design tokens." at bounding box center [291, 152] width 94 height 6
click at [337, 182] on div "Delete the “components” group and its contents Are you sure you want to permane…" at bounding box center [293, 143] width 128 height 84
click at [336, 173] on span "Delete group" at bounding box center [332, 172] width 28 height 6
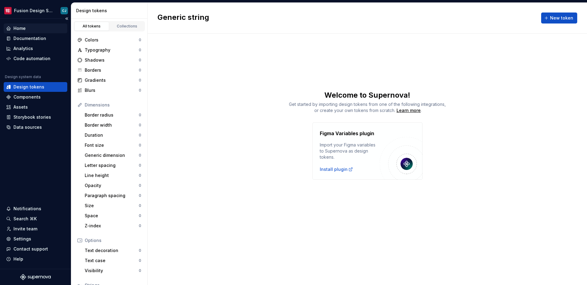
click at [23, 24] on div "Home" at bounding box center [36, 29] width 64 height 10
click at [23, 26] on div "Home" at bounding box center [19, 28] width 12 height 6
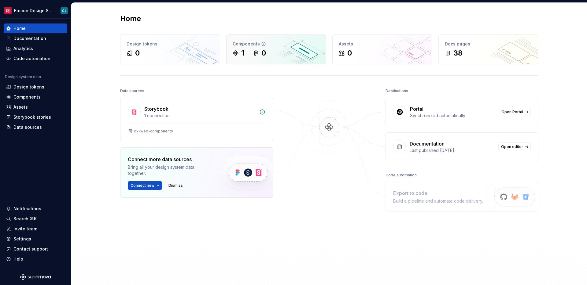
click at [284, 55] on div "1 0" at bounding box center [276, 53] width 87 height 10
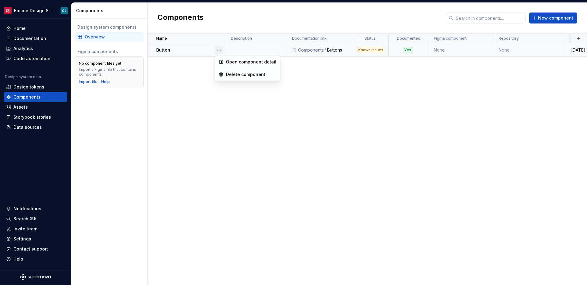
click at [217, 49] on button "button" at bounding box center [219, 50] width 9 height 9
click at [206, 51] on html "Fusion Design System CJ Home Documentation Analytics Code automation Design sys…" at bounding box center [293, 142] width 587 height 285
click at [206, 51] on div "Button" at bounding box center [191, 50] width 70 height 6
click at [220, 51] on button "button" at bounding box center [219, 50] width 9 height 9
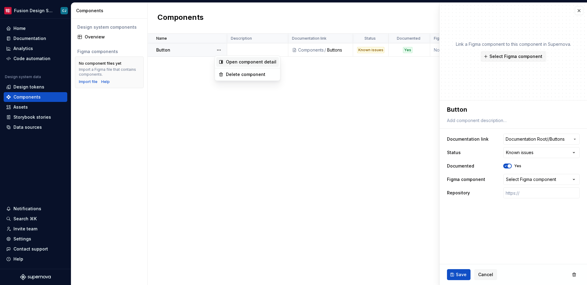
click at [223, 61] on icon at bounding box center [221, 62] width 5 height 5
click at [216, 49] on button "button" at bounding box center [219, 50] width 9 height 9
click at [243, 76] on div "Delete component" at bounding box center [251, 75] width 50 height 6
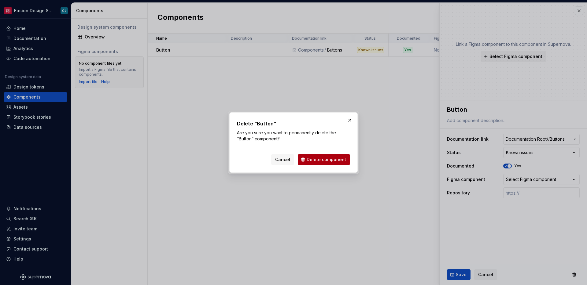
click at [321, 160] on span "Delete component" at bounding box center [326, 160] width 39 height 6
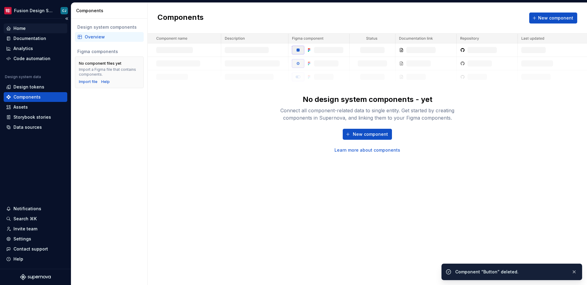
click at [26, 30] on div "Home" at bounding box center [35, 28] width 59 height 6
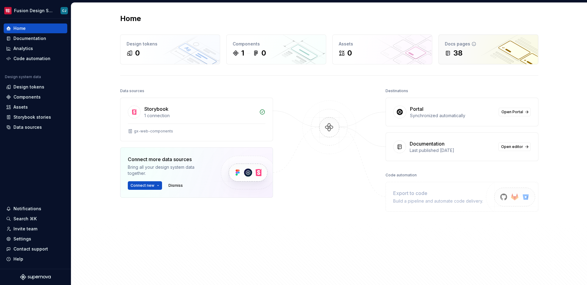
click at [473, 50] on div "38" at bounding box center [488, 53] width 87 height 10
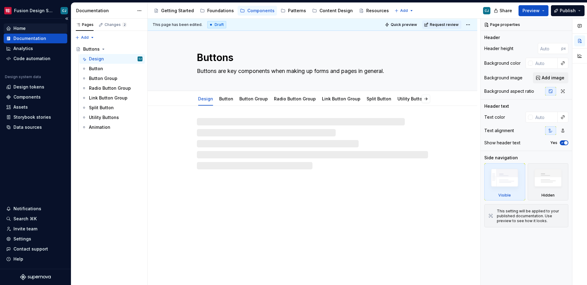
click at [46, 26] on div "Home" at bounding box center [35, 28] width 59 height 6
type textarea "*"
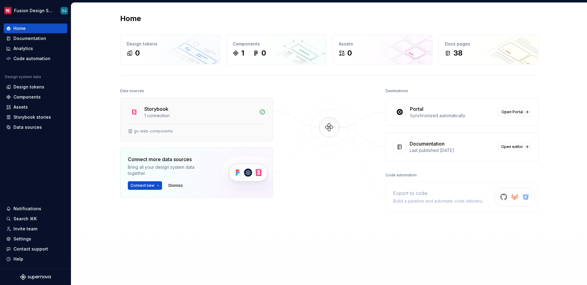
click at [246, 117] on div "1 connection" at bounding box center [199, 116] width 111 height 6
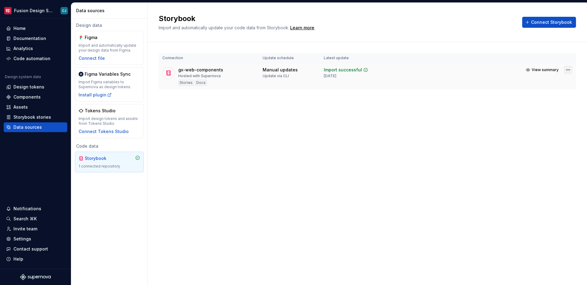
click at [565, 70] on html "Fusion Design System CJ Home Documentation Analytics Code automation Design sys…" at bounding box center [293, 142] width 587 height 285
click at [560, 82] on div "View import summary" at bounding box center [547, 82] width 46 height 6
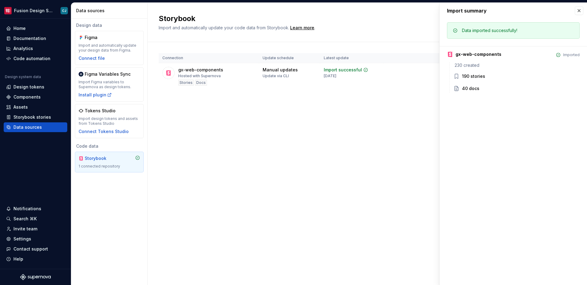
click at [420, 92] on div "Connection Update schedule Latest update gx-web-components Hosted with Supernov…" at bounding box center [367, 77] width 417 height 71
click at [396, 117] on div "Storybook Import and automatically update your code data from Storybook. Learn …" at bounding box center [367, 144] width 439 height 283
click at [577, 15] on button "button" at bounding box center [579, 10] width 9 height 9
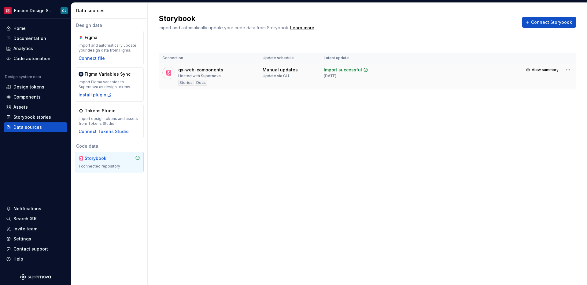
click at [488, 74] on td "View summary" at bounding box center [506, 69] width 138 height 13
click at [567, 72] on html "Fusion Design System CJ Home Documentation Analytics Code automation Design sys…" at bounding box center [293, 142] width 587 height 285
click at [519, 91] on icon at bounding box center [518, 91] width 5 height 5
click at [565, 71] on html "Fusion Design System CJ Home Documentation Analytics Code automation Design sys…" at bounding box center [293, 142] width 587 height 285
click at [543, 93] on link "Open Storybook" at bounding box center [547, 92] width 46 height 6
